Goal: Task Accomplishment & Management: Manage account settings

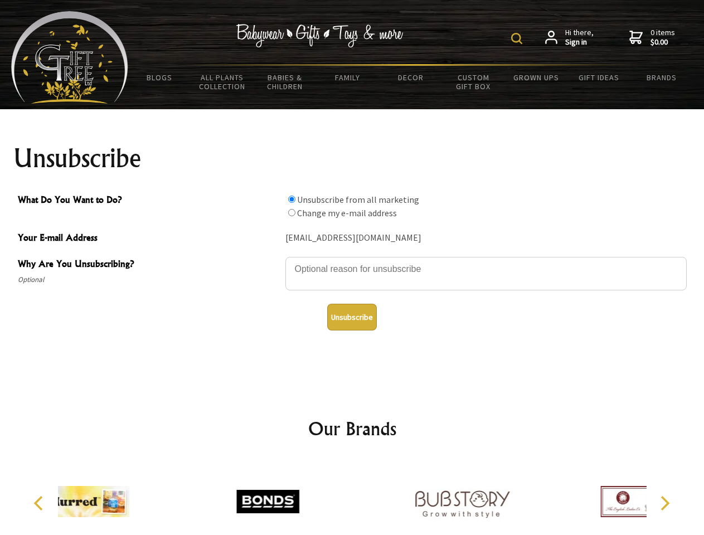
click at [518, 38] on img at bounding box center [516, 38] width 11 height 11
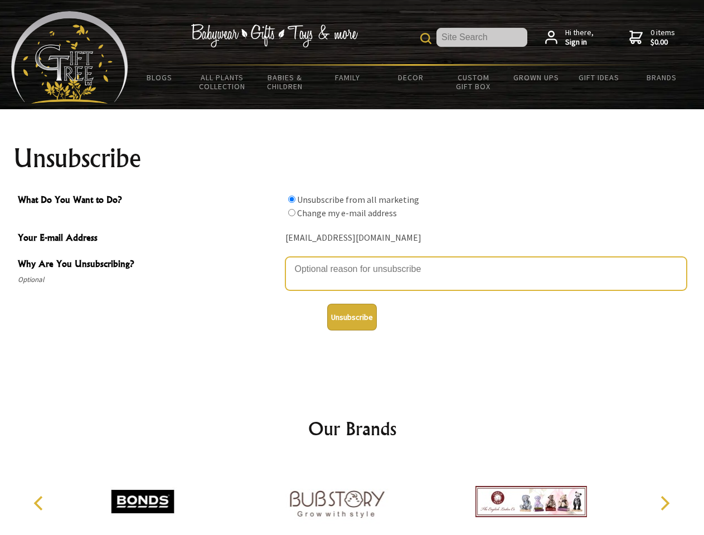
click at [352, 261] on textarea "Why Are You Unsubscribing?" at bounding box center [485, 273] width 401 height 33
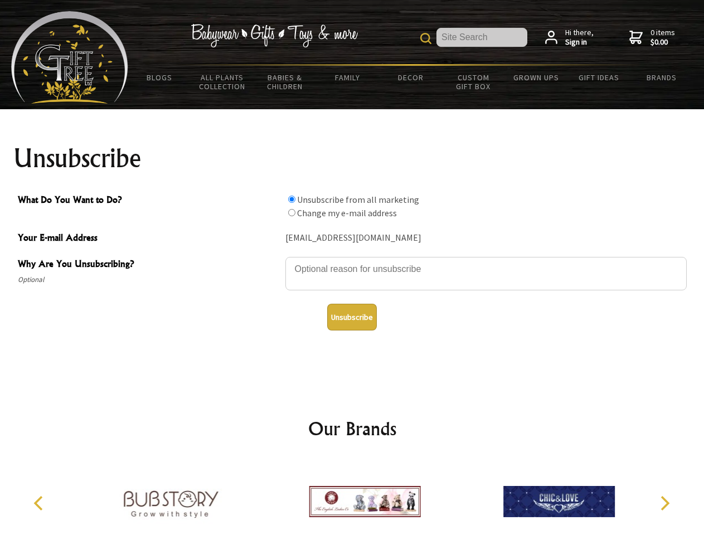
click at [291, 199] on input "What Do You Want to Do?" at bounding box center [291, 199] width 7 height 7
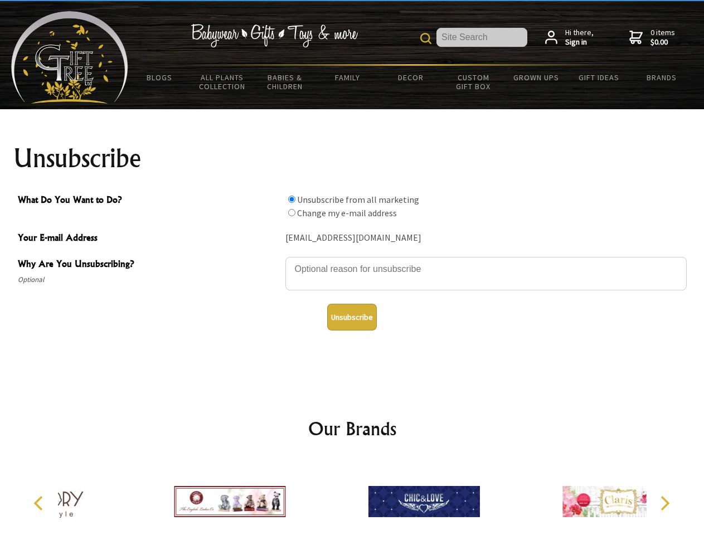
click at [291, 212] on input "What Do You Want to Do?" at bounding box center [291, 212] width 7 height 7
radio input "true"
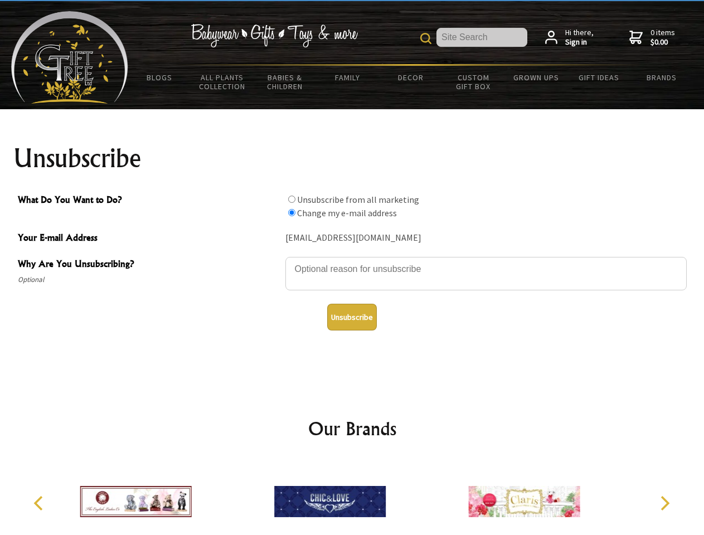
click at [352, 317] on button "Unsubscribe" at bounding box center [352, 317] width 50 height 27
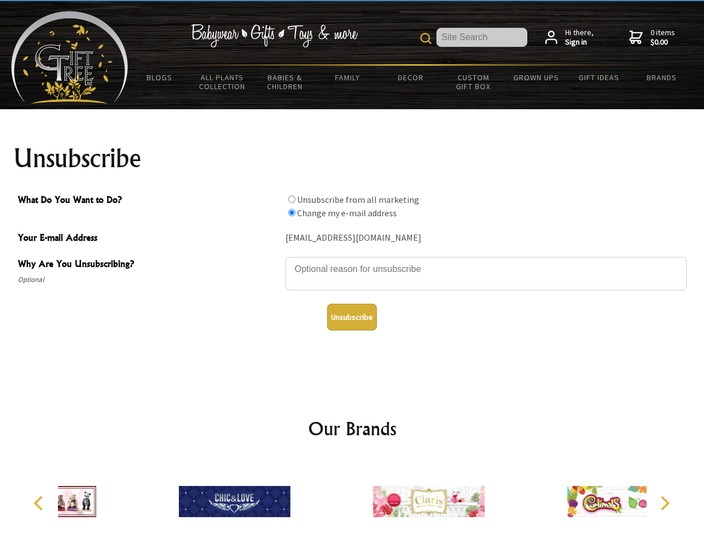
click at [40, 503] on icon "Previous" at bounding box center [39, 503] width 14 height 14
click at [664, 503] on icon "Next" at bounding box center [663, 503] width 14 height 14
